Goal: Task Accomplishment & Management: Use online tool/utility

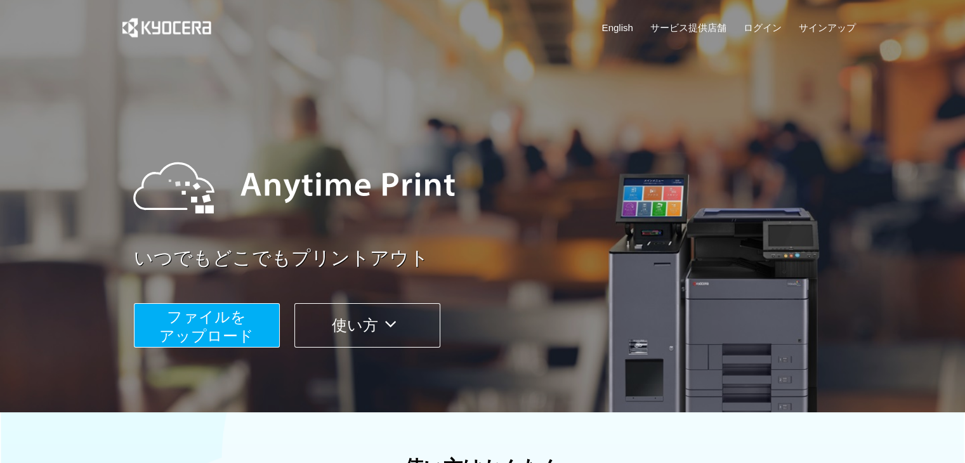
click at [226, 323] on span "ファイルを ​​アップロード" at bounding box center [206, 326] width 95 height 36
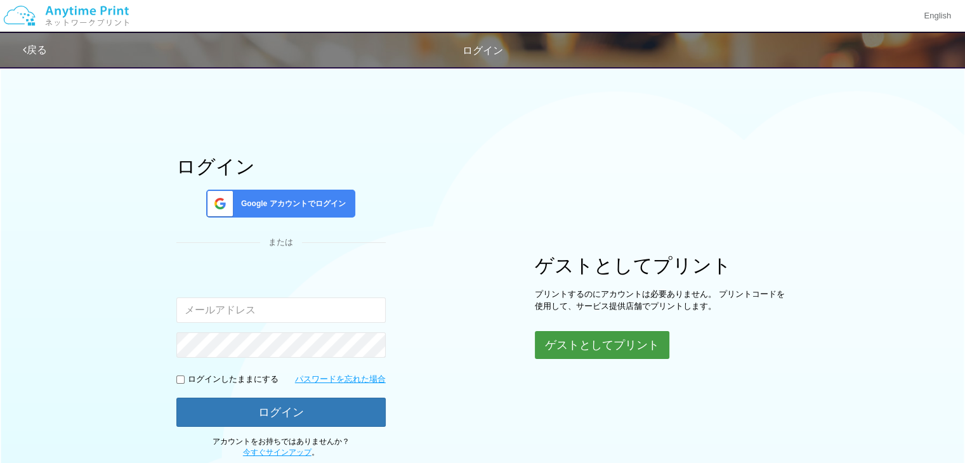
click at [579, 346] on button "ゲストとしてプリント" at bounding box center [602, 345] width 134 height 28
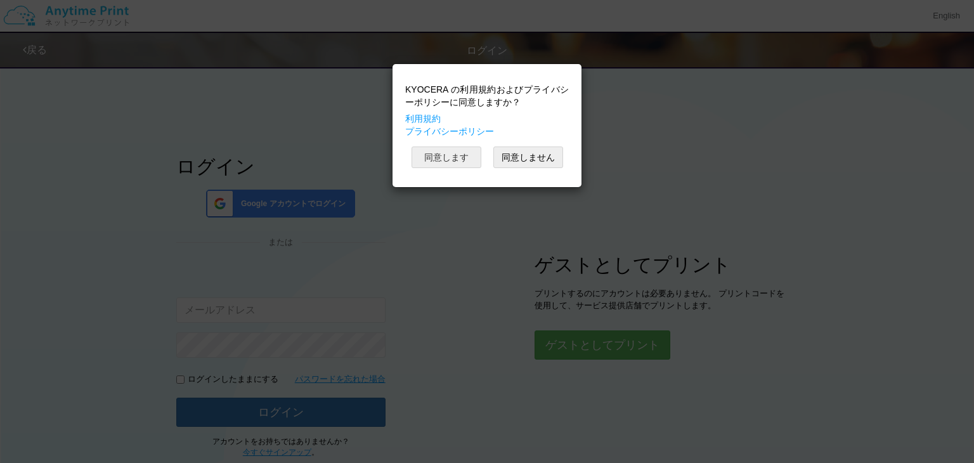
click at [447, 161] on button "同意します" at bounding box center [447, 158] width 70 height 22
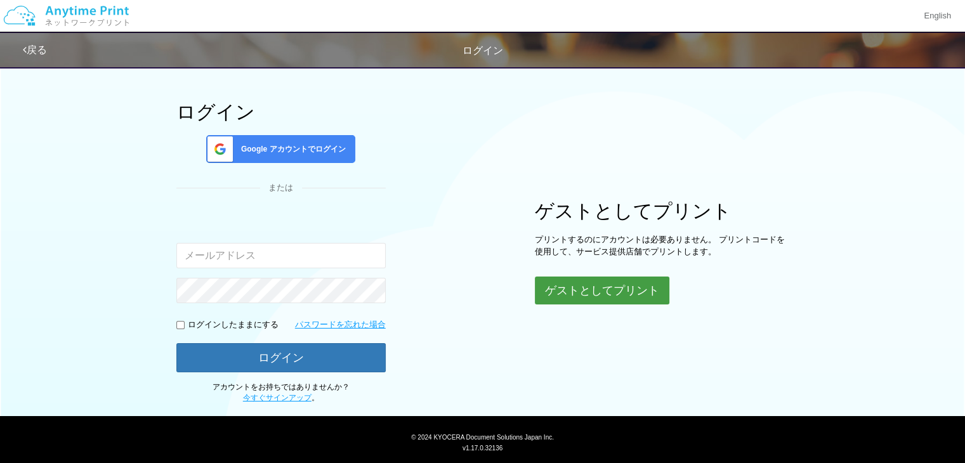
scroll to position [86, 0]
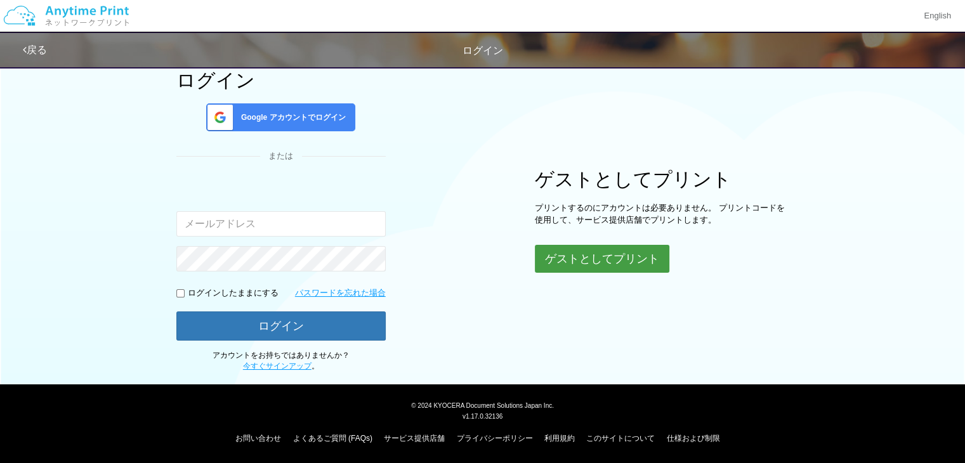
click at [616, 254] on button "ゲストとしてプリント" at bounding box center [602, 259] width 134 height 28
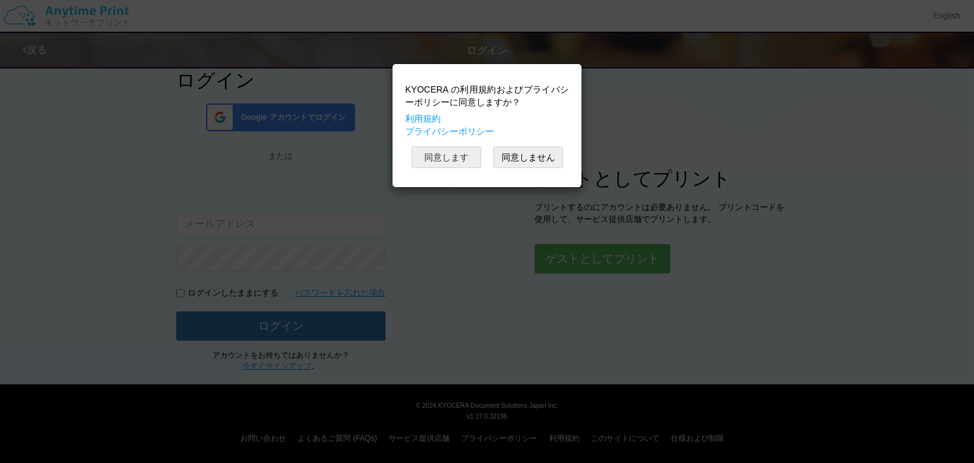
click at [448, 151] on button "同意します" at bounding box center [447, 158] width 70 height 22
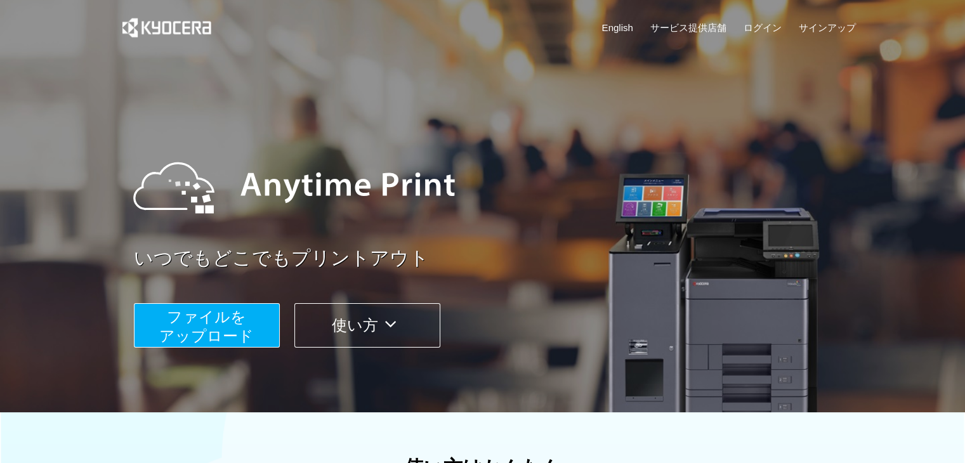
click at [202, 326] on span "ファイルを ​​アップロード" at bounding box center [206, 326] width 95 height 36
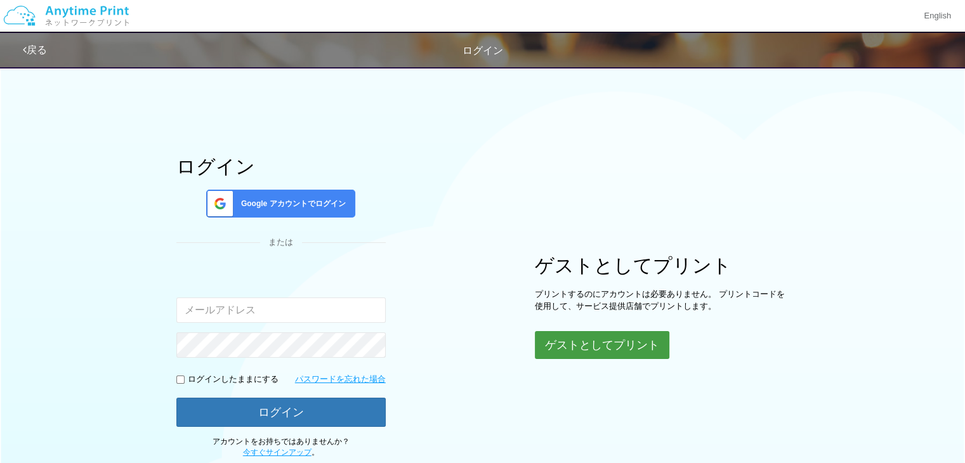
click at [652, 341] on button "ゲストとしてプリント" at bounding box center [602, 345] width 134 height 28
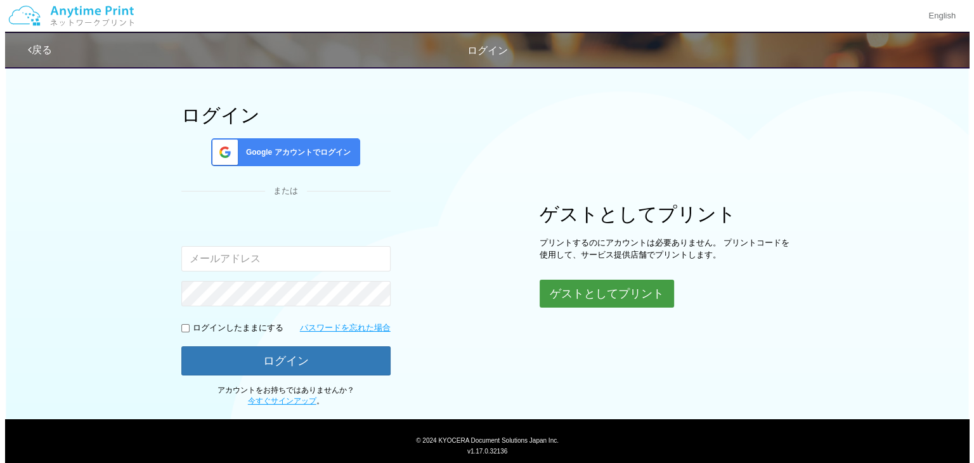
scroll to position [62, 0]
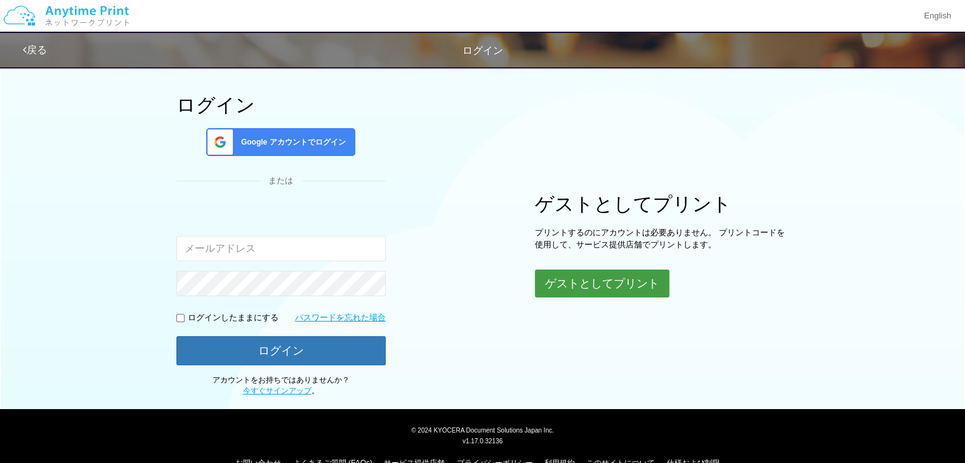
click at [622, 280] on button "ゲストとしてプリント" at bounding box center [602, 284] width 134 height 28
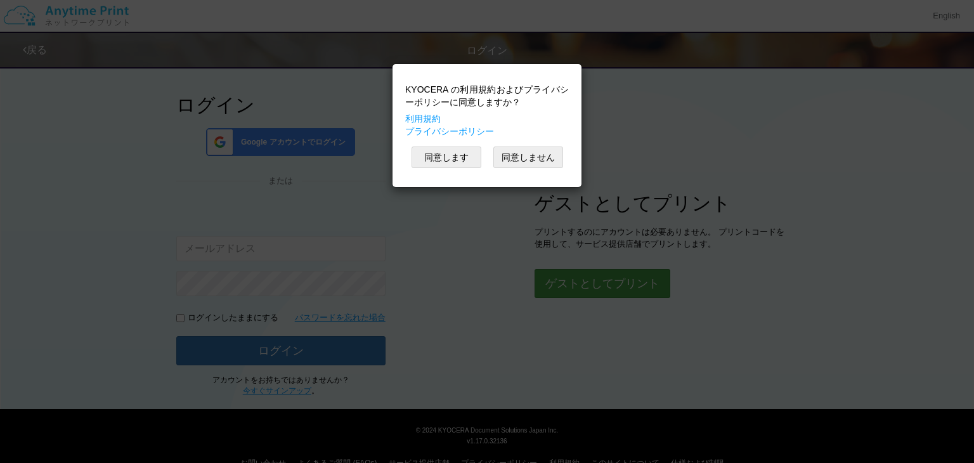
click at [622, 280] on div "KYOCERA の利用規約およびプライバシーポリシーに同意しますか？ 利用規約 プライバシーポリシー 同意します 同意しません" at bounding box center [487, 231] width 974 height 463
click at [445, 158] on button "同意します" at bounding box center [447, 158] width 70 height 22
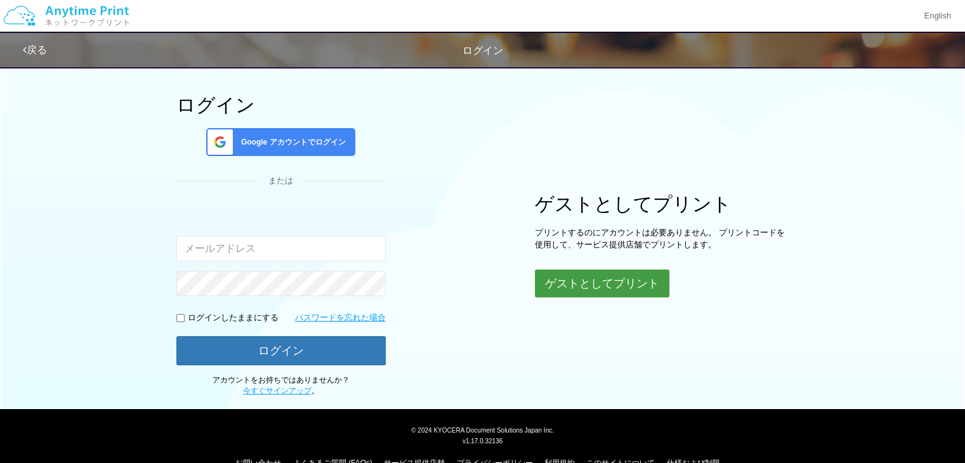
click at [575, 280] on button "ゲストとしてプリント" at bounding box center [602, 284] width 134 height 28
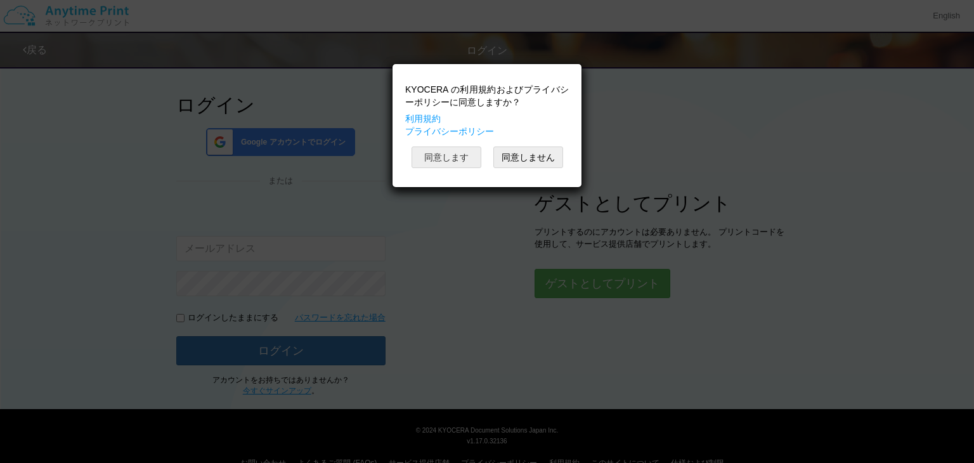
click at [474, 155] on button "同意します" at bounding box center [447, 158] width 70 height 22
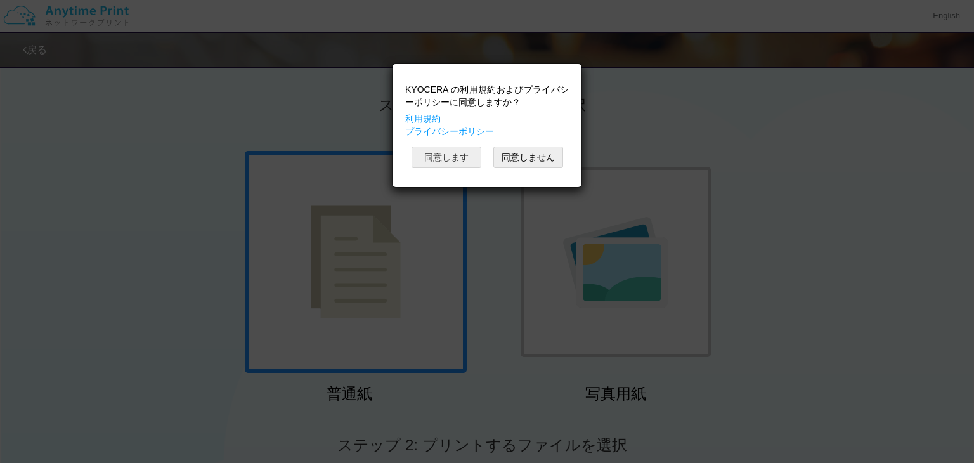
click at [474, 155] on button "同意します" at bounding box center [447, 158] width 70 height 22
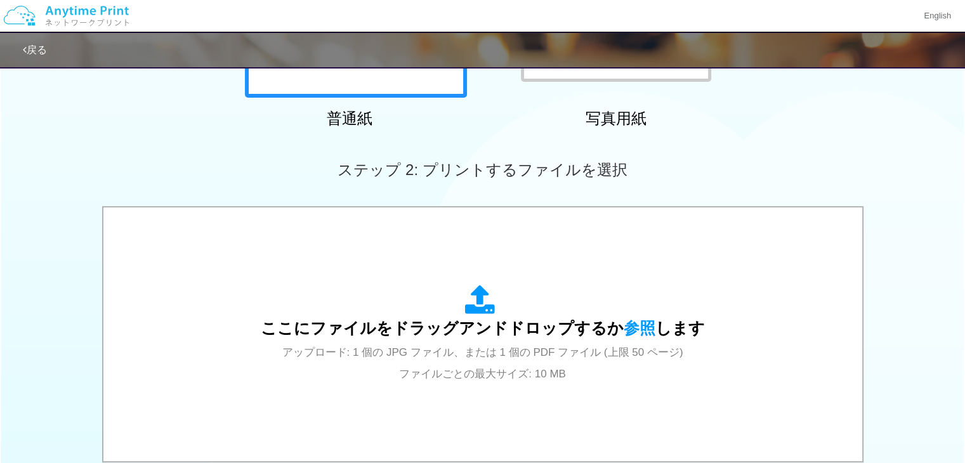
scroll to position [273, 0]
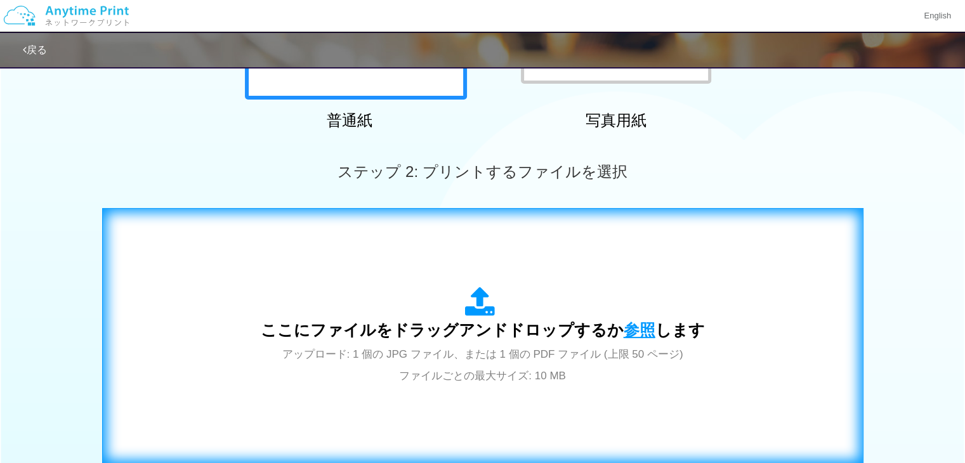
click at [627, 332] on span "参照" at bounding box center [639, 330] width 32 height 18
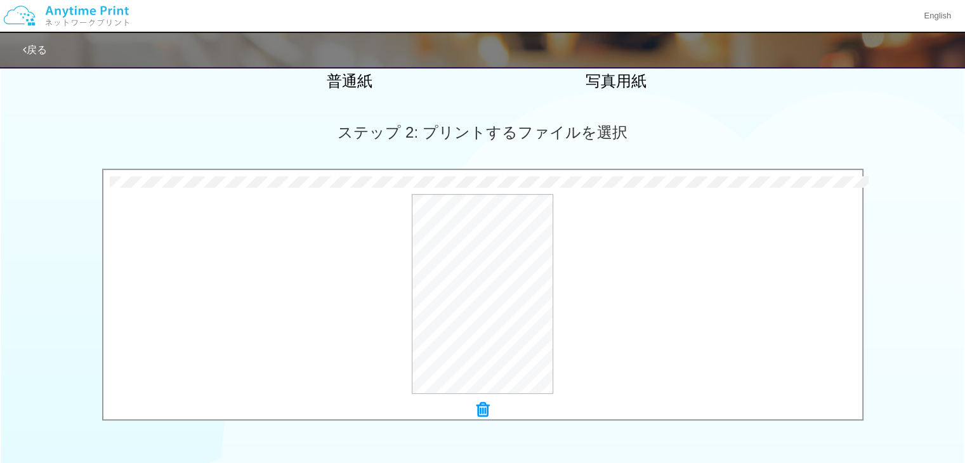
scroll to position [502, 0]
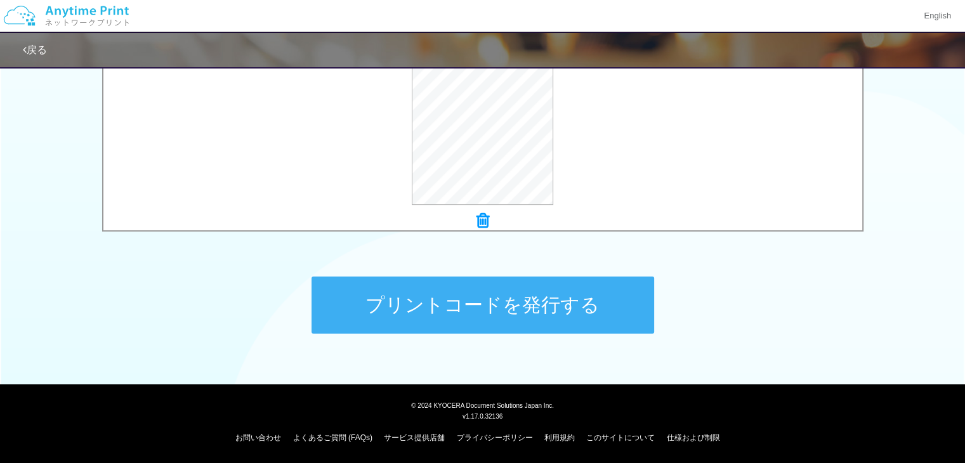
click at [488, 302] on button "プリントコードを発行する" at bounding box center [482, 305] width 342 height 57
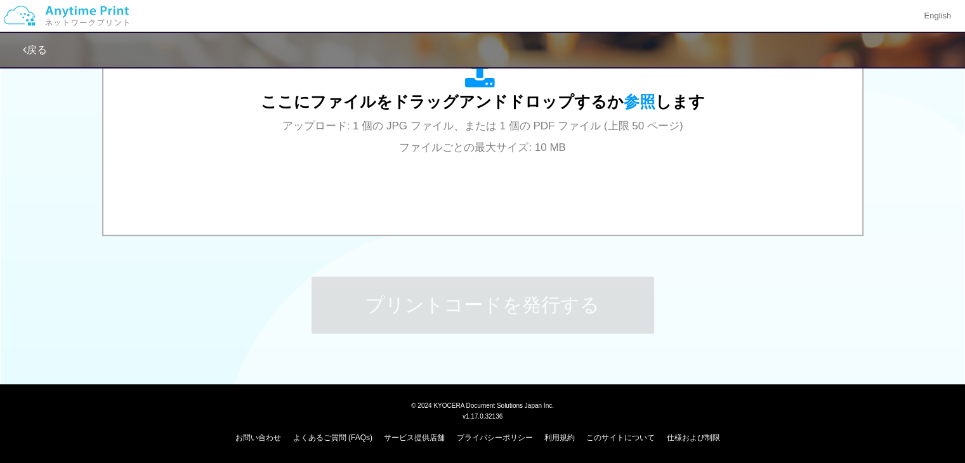
scroll to position [0, 0]
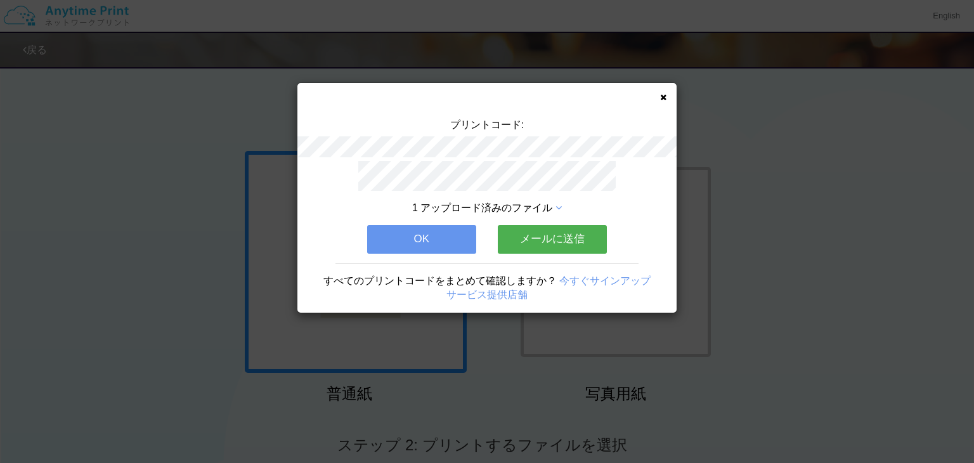
click at [660, 93] on icon at bounding box center [663, 97] width 6 height 8
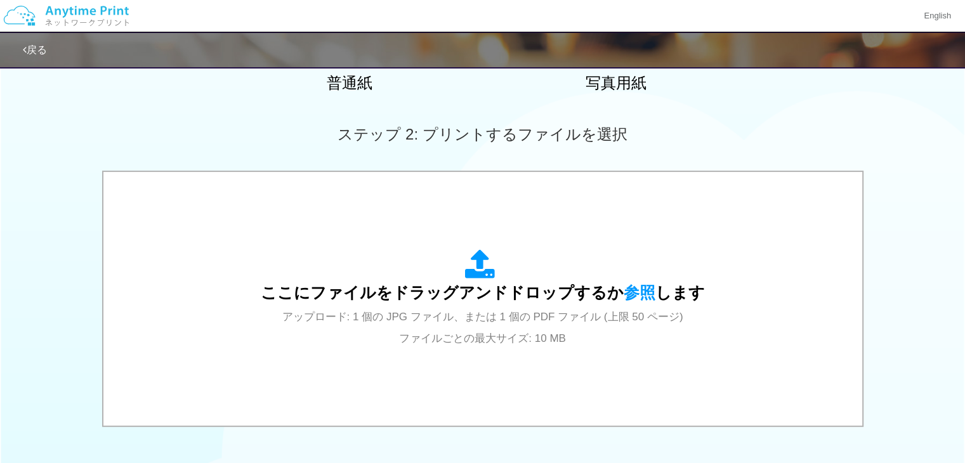
scroll to position [340, 0]
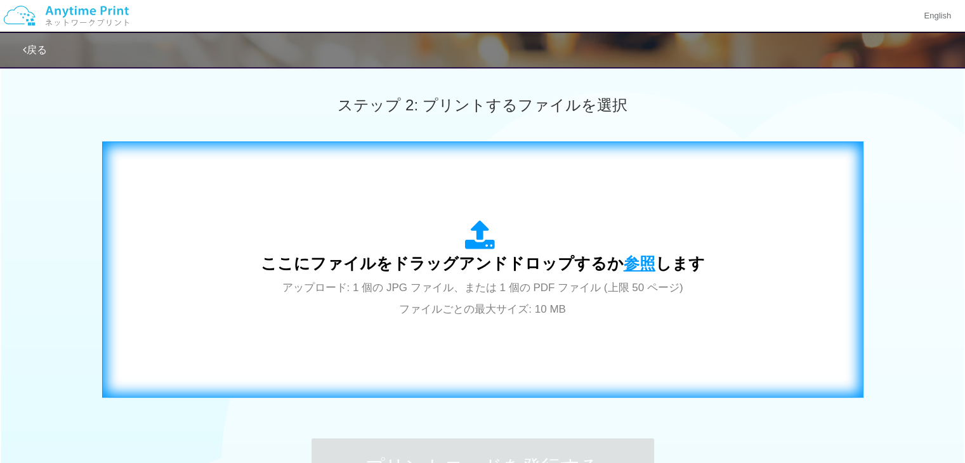
click at [636, 266] on span "参照" at bounding box center [639, 263] width 32 height 18
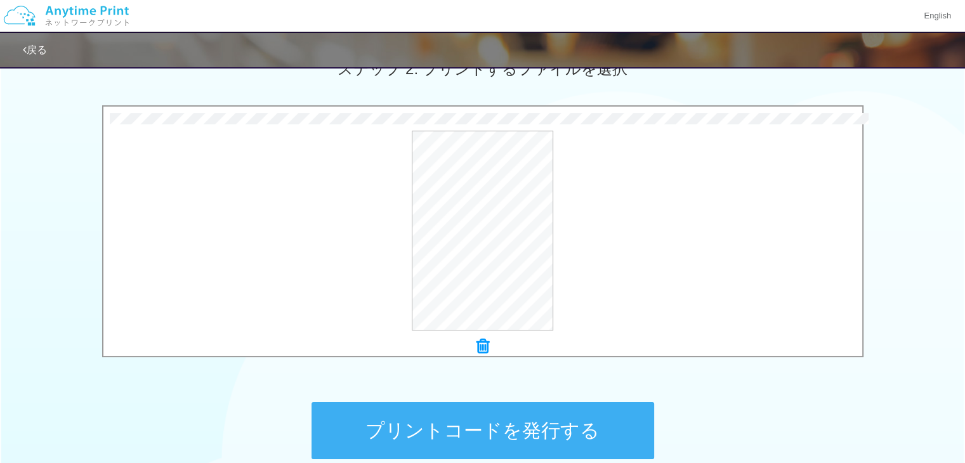
scroll to position [388, 0]
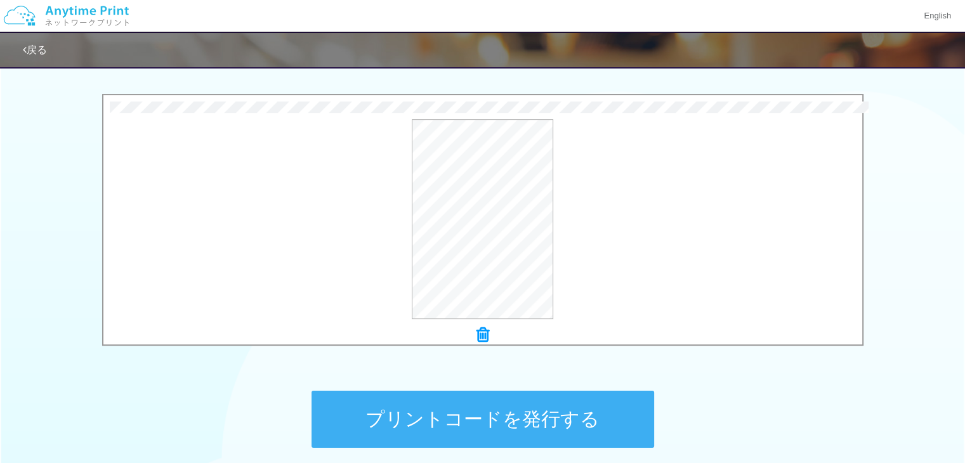
click at [583, 419] on button "プリントコードを発行する" at bounding box center [482, 419] width 342 height 57
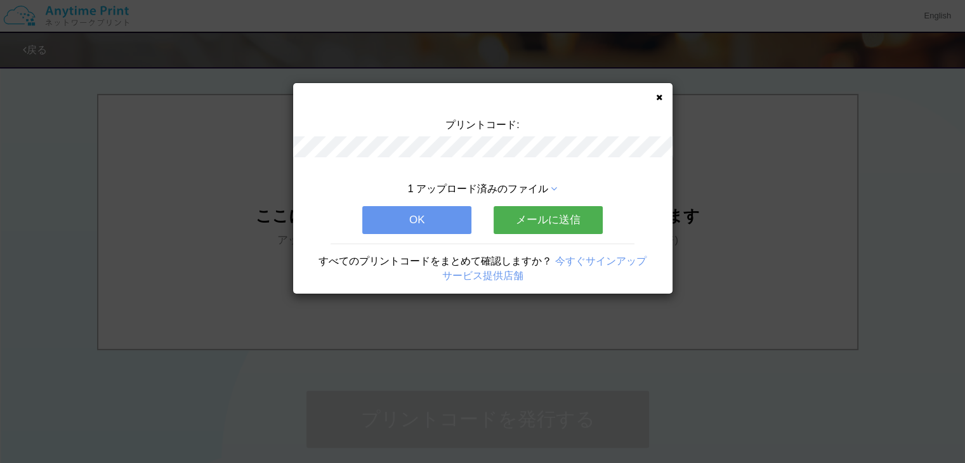
scroll to position [0, 0]
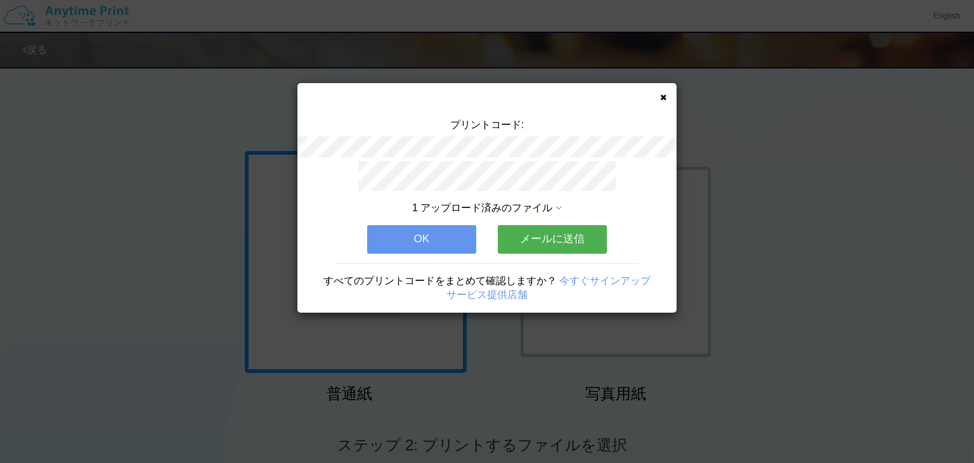
click at [669, 95] on div "プリントコード: 1 アップロード済みのファイル OK メールに送信 すべてのプリントコードをまとめて確認しますか？ 今すぐサインアップ サービス提供店舗" at bounding box center [486, 198] width 379 height 230
click at [660, 93] on icon at bounding box center [663, 97] width 6 height 8
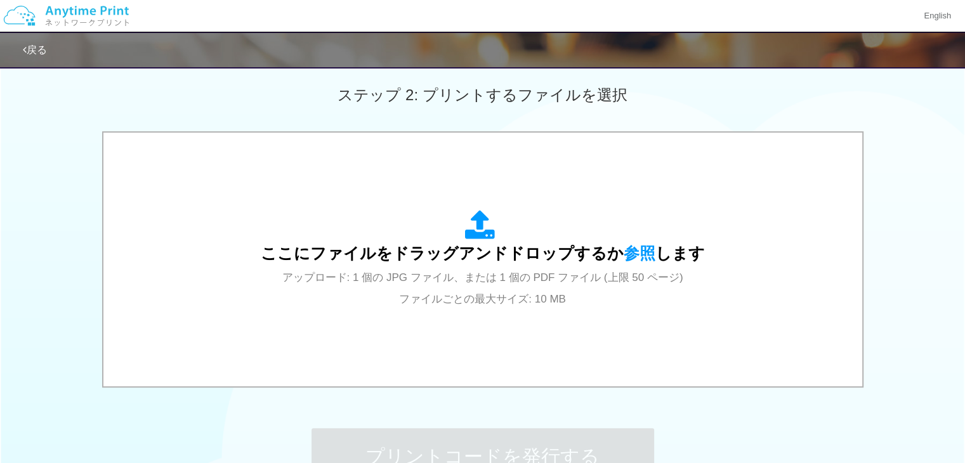
scroll to position [365, 0]
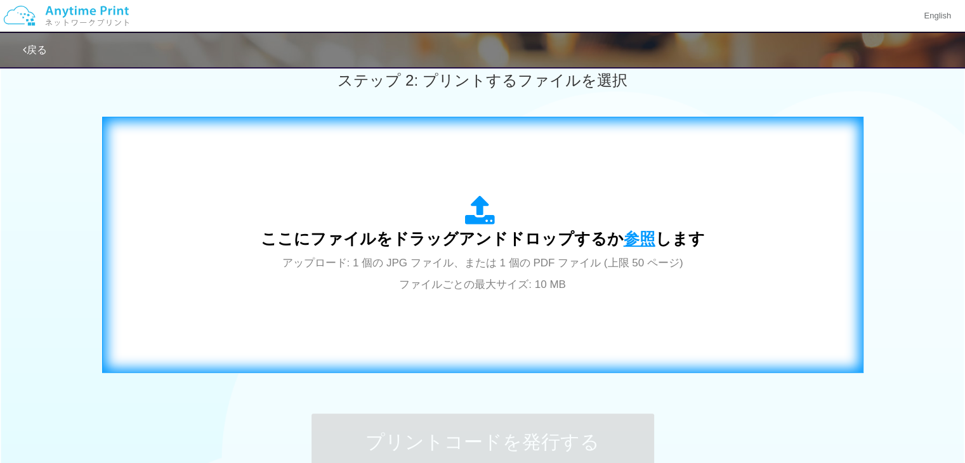
click at [639, 247] on span "参照" at bounding box center [639, 239] width 32 height 18
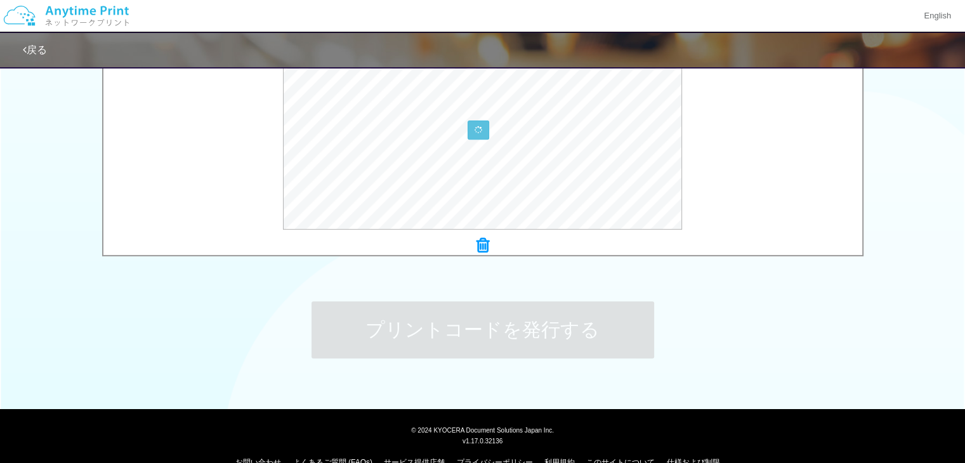
scroll to position [502, 0]
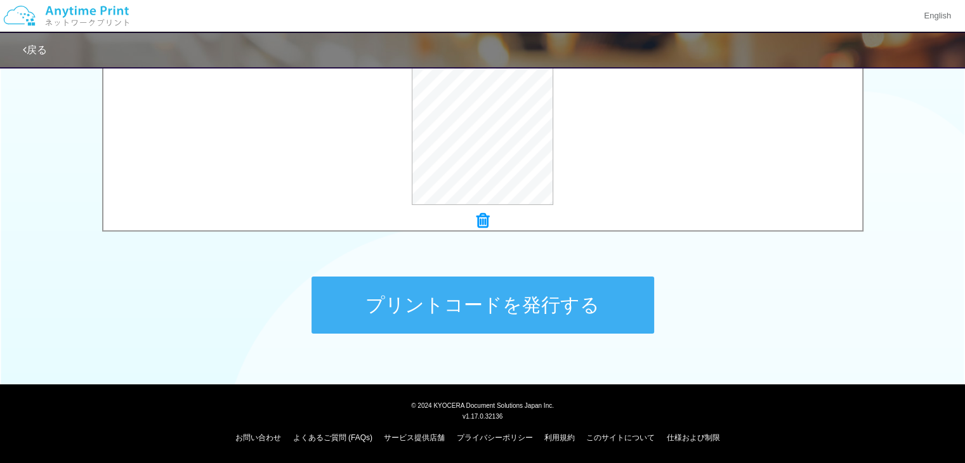
click at [646, 298] on button "プリントコードを発行する" at bounding box center [482, 305] width 342 height 57
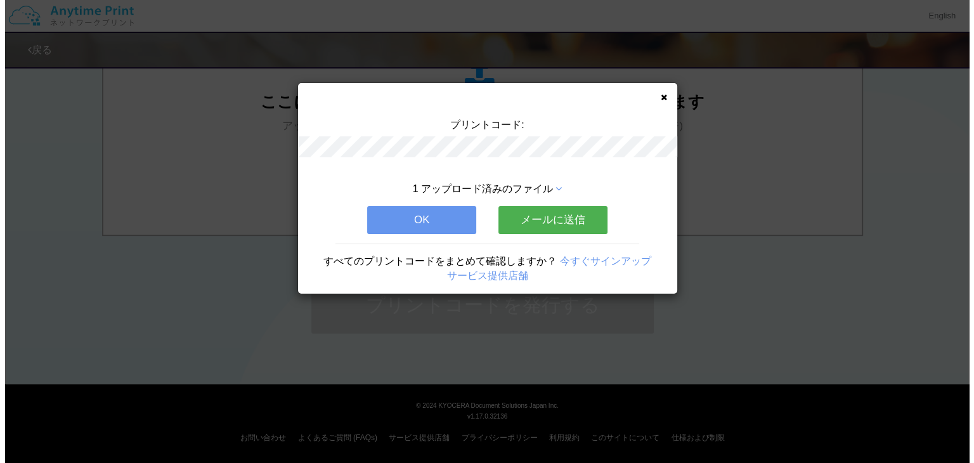
scroll to position [0, 0]
